Goal: Task Accomplishment & Management: Complete application form

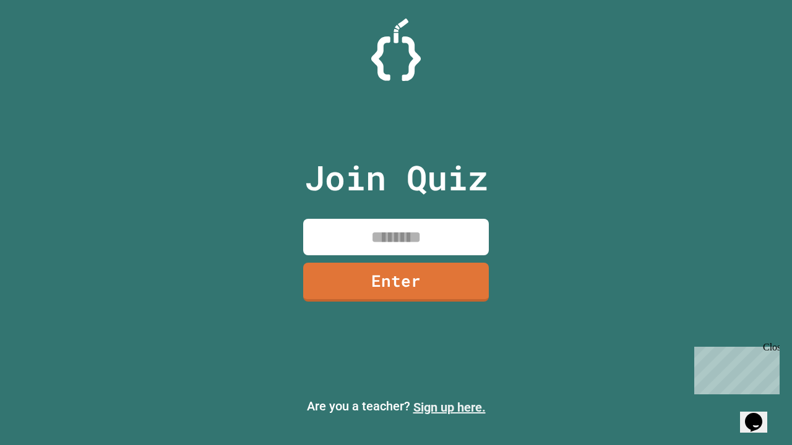
click at [449, 408] on link "Sign up here." at bounding box center [449, 407] width 72 height 15
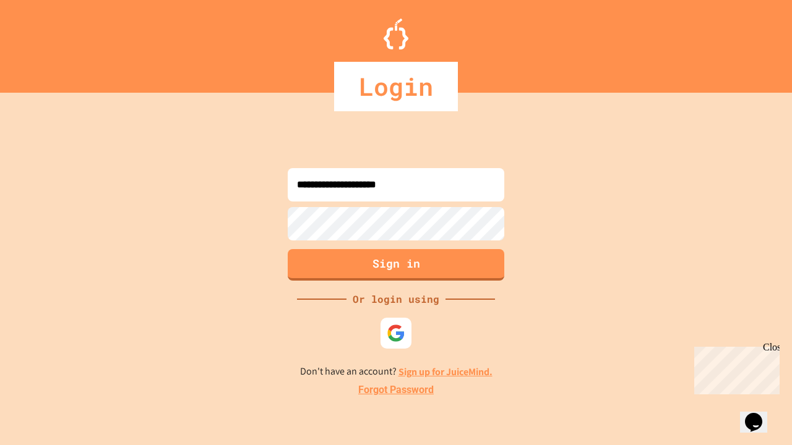
type input "**********"
